Goal: Transaction & Acquisition: Purchase product/service

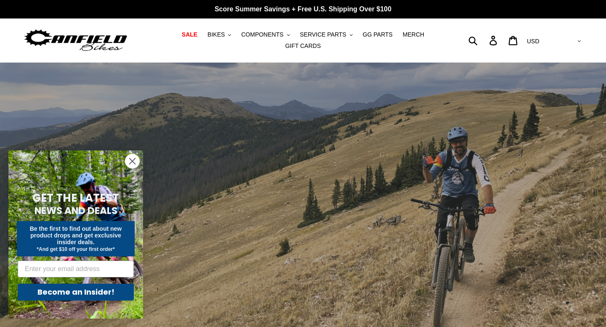
click at [128, 160] on circle "Close dialog" at bounding box center [132, 161] width 14 height 14
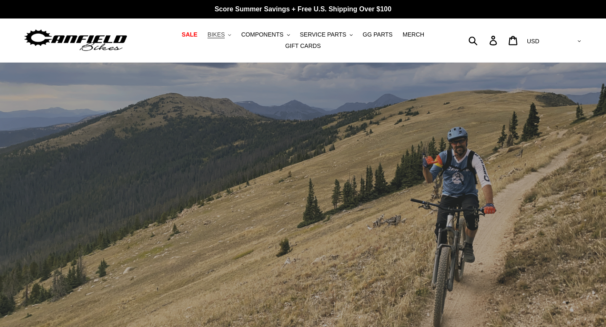
click at [225, 31] on span "BIKES" at bounding box center [215, 34] width 17 height 7
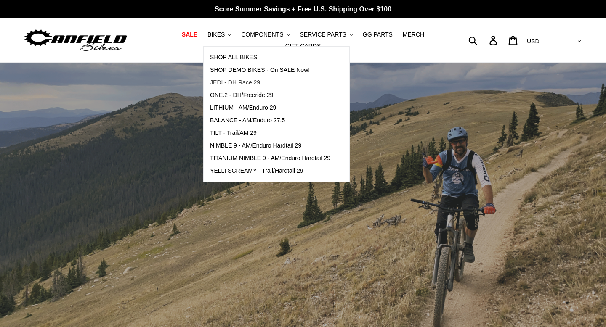
click at [242, 82] on span "JEDI - DH Race 29" at bounding box center [235, 82] width 50 height 7
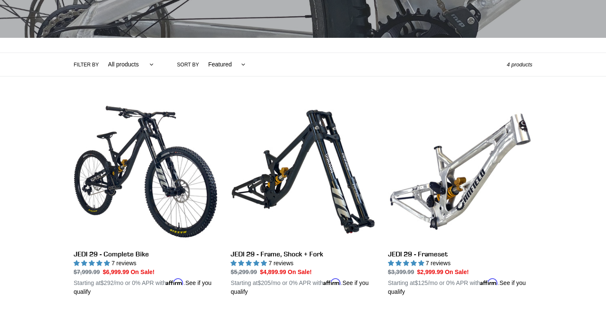
scroll to position [153, 0]
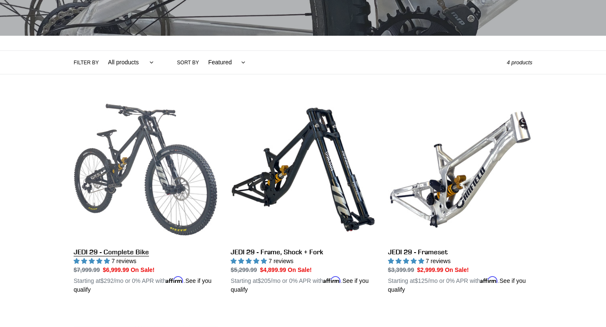
click at [124, 229] on link "JEDI 29 - Complete Bike" at bounding box center [146, 196] width 144 height 197
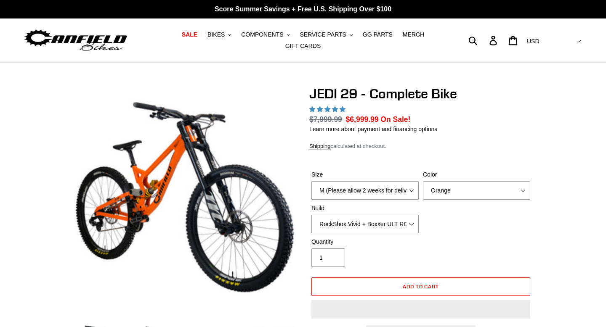
select select "highest-rating"
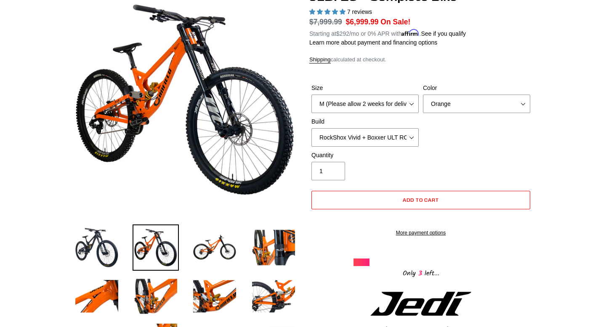
scroll to position [93, 0]
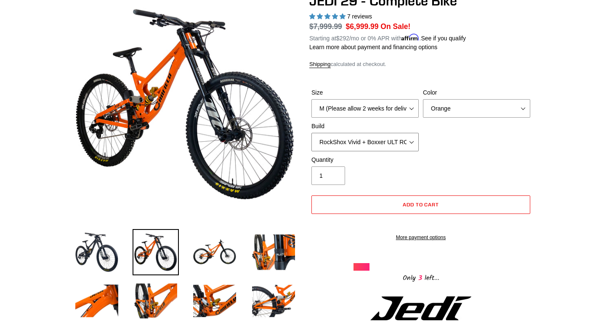
click at [400, 140] on select "RockShox Vivid + Boxxer ULT RC2 C3 200 + SRAM XO RockShox Vivid + Boxxer ULT RC…" at bounding box center [364, 142] width 107 height 19
select select "EXT eStoria LOK V3 + EXT Vaia 200 + Shimano"
click at [311, 133] on select "RockShox Vivid + Boxxer ULT RC2 C3 200 + SRAM XO RockShox Vivid + Boxxer ULT RC…" at bounding box center [364, 142] width 107 height 19
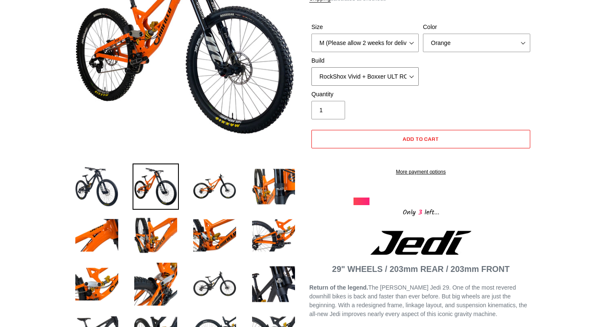
scroll to position [160, 0]
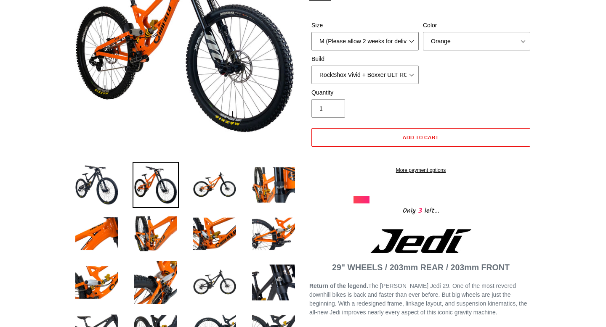
click at [400, 40] on select "M (Please allow 2 weeks for delivery) L (Please allow 2 weeks for delivery) XL …" at bounding box center [364, 41] width 107 height 19
click at [467, 46] on select "Orange Stealth Black Raw" at bounding box center [476, 41] width 107 height 19
click at [423, 32] on select "Orange Stealth Black Raw" at bounding box center [476, 41] width 107 height 19
click at [467, 42] on select "Orange Stealth Black Raw" at bounding box center [476, 41] width 107 height 19
select select "Stealth Black"
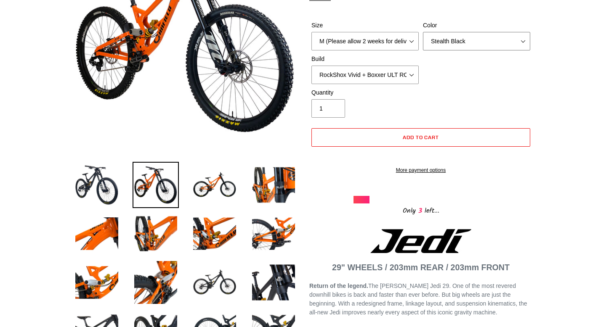
click at [423, 32] on select "Orange Stealth Black Raw" at bounding box center [476, 41] width 107 height 19
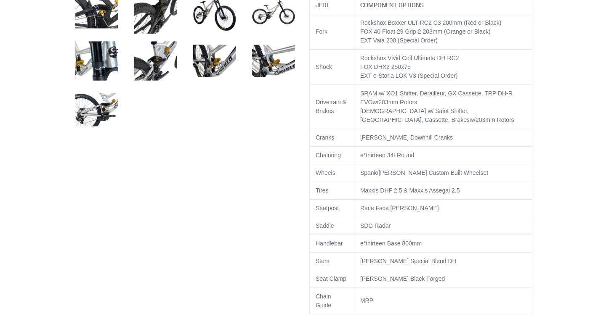
scroll to position [531, 0]
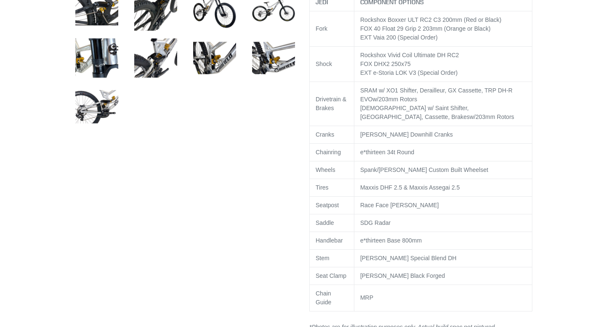
click at [492, 161] on td "e*thirteen 34t Round" at bounding box center [443, 152] width 178 height 18
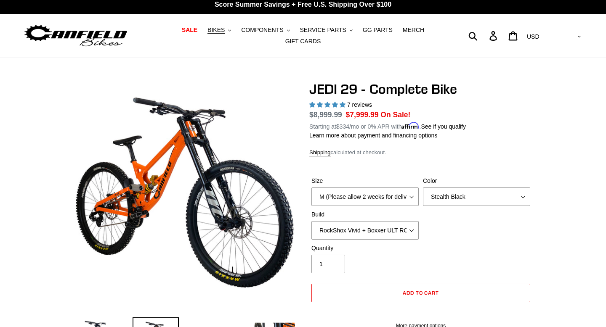
scroll to position [0, 0]
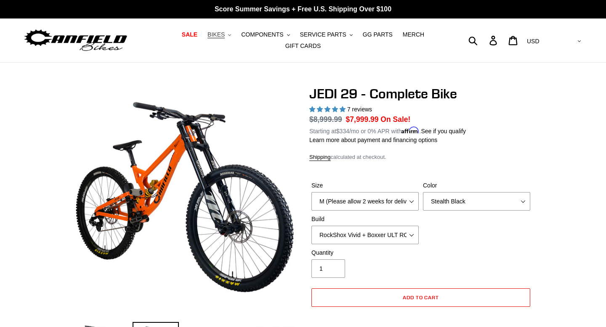
click at [225, 35] on span "BIKES" at bounding box center [215, 34] width 17 height 7
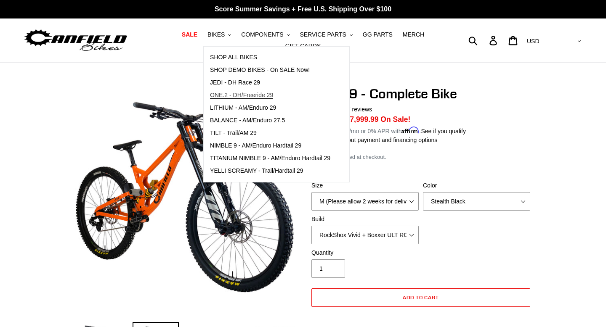
click at [259, 95] on span "ONE.2 - DH/Freeride 29" at bounding box center [241, 95] width 63 height 7
